Goal: Transaction & Acquisition: Purchase product/service

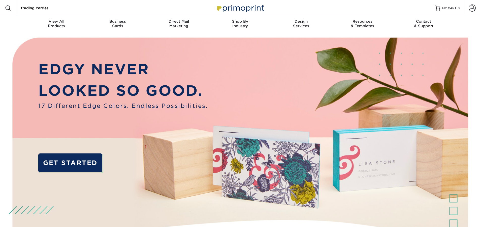
type input "trading cardes"
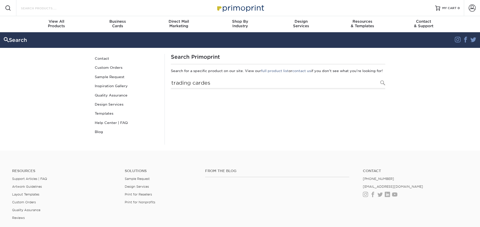
click at [66, 6] on input "Search Products" at bounding box center [44, 8] width 49 height 6
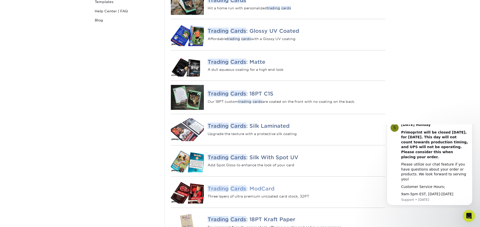
scroll to position [76, 0]
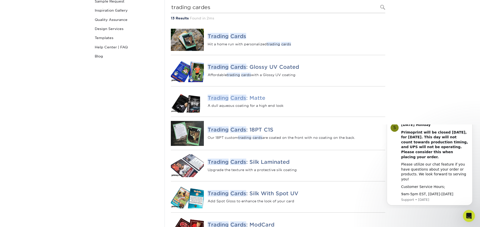
click at [263, 107] on div "Trading Cards : Matte A dull aqueous coating for a high end look" at bounding box center [296, 101] width 177 height 13
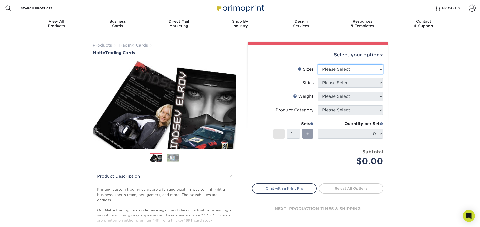
click at [365, 70] on select "Please Select 2.5" x 3.5"" at bounding box center [351, 70] width 66 height 10
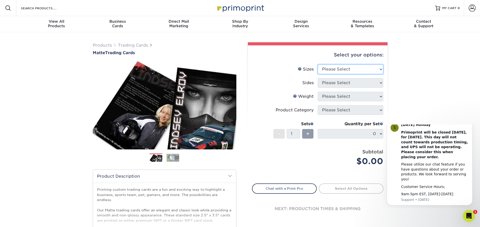
select select "2.50x3.50"
click at [318, 65] on select "Please Select 2.5" x 3.5"" at bounding box center [351, 70] width 66 height 10
click at [355, 83] on select "Please Select Print Both Sides Print Front Only" at bounding box center [351, 83] width 66 height 10
select select "13abbda7-1d64-4f25-8bb2-c179b224825d"
click at [318, 78] on select "Please Select Print Both Sides Print Front Only" at bounding box center [351, 83] width 66 height 10
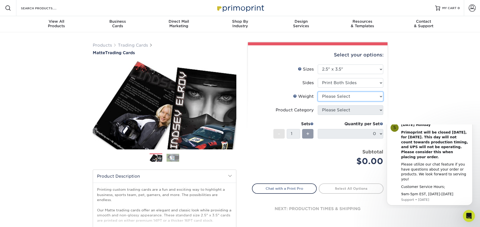
click at [352, 97] on select "Please Select 16PT 14PT" at bounding box center [351, 97] width 66 height 10
select select "16PT"
click at [318, 92] on select "Please Select 16PT 14PT" at bounding box center [351, 97] width 66 height 10
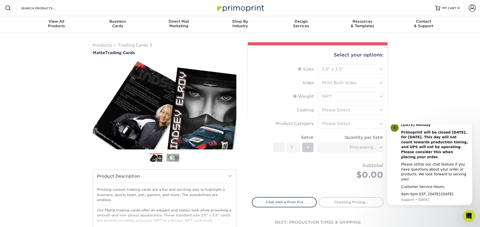
click at [348, 110] on form "Sizes Help Sizes Please Select 2.5" x 3.5" Sides Please Select 16PT - 1" at bounding box center [318, 128] width 132 height 127
click at [348, 110] on select at bounding box center [351, 110] width 66 height 10
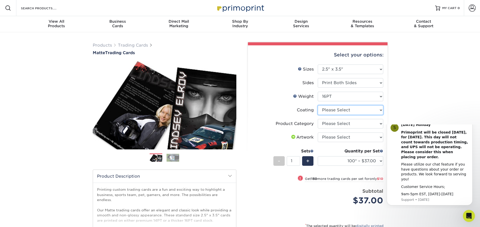
select select "121bb7b5-3b4d-429f-bd8d-bbf80e953313"
click at [318, 105] on select at bounding box center [351, 110] width 66 height 10
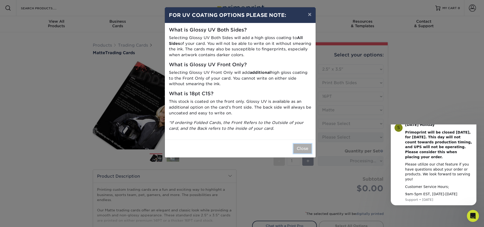
click at [305, 149] on button "Close" at bounding box center [302, 149] width 18 height 10
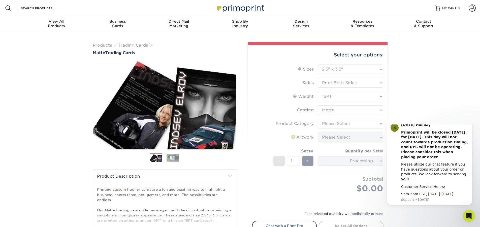
click at [345, 101] on form "Sizes Help Sizes Please Select 2.5" x 3.5" Sides Please Select 16PT - 1" at bounding box center [318, 135] width 132 height 140
click at [345, 99] on form "Sizes Help Sizes Please Select 2.5" x 3.5" Sides Please Select 16PT - 1" at bounding box center [318, 135] width 132 height 140
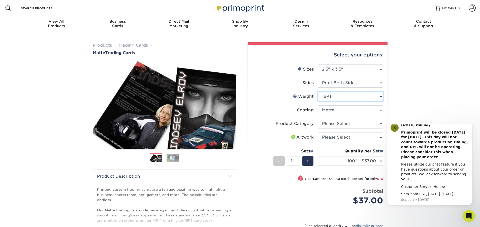
click at [341, 99] on select "Please Select 16PT 14PT" at bounding box center [351, 97] width 66 height 10
click at [480, 83] on div "Products Trading Cards Matte Trading Cards" at bounding box center [240, 166] width 480 height 269
click at [351, 123] on select "Please Select Trading Cards" at bounding box center [351, 124] width 66 height 10
select select "c2f9bce9-36c2-409d-b101-c29d9d031e18"
click at [318, 119] on select "Please Select Trading Cards" at bounding box center [351, 124] width 66 height 10
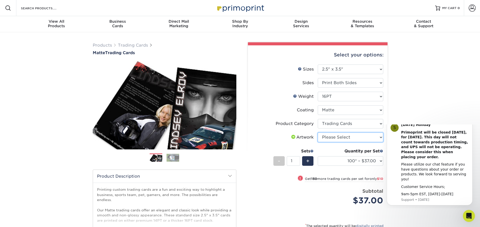
click at [356, 136] on select "Please Select I will upload files I need a design - $100" at bounding box center [351, 138] width 66 height 10
select select "upload"
click at [318, 133] on select "Please Select I will upload files I need a design - $100" at bounding box center [351, 138] width 66 height 10
click at [373, 160] on select "100* – $37.00 250* – $47.00 500* – $58.00 1000 – $71.00 2500 – $141.00 5000 – $…" at bounding box center [351, 161] width 66 height 10
click at [458, 115] on div "Products Trading Cards Matte Trading Cards" at bounding box center [240, 166] width 480 height 269
